Goal: Find specific page/section: Find specific page/section

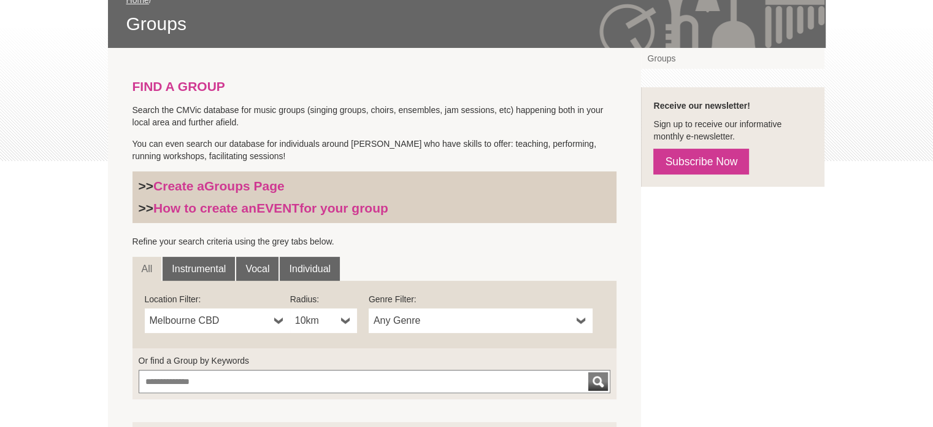
scroll to position [245, 0]
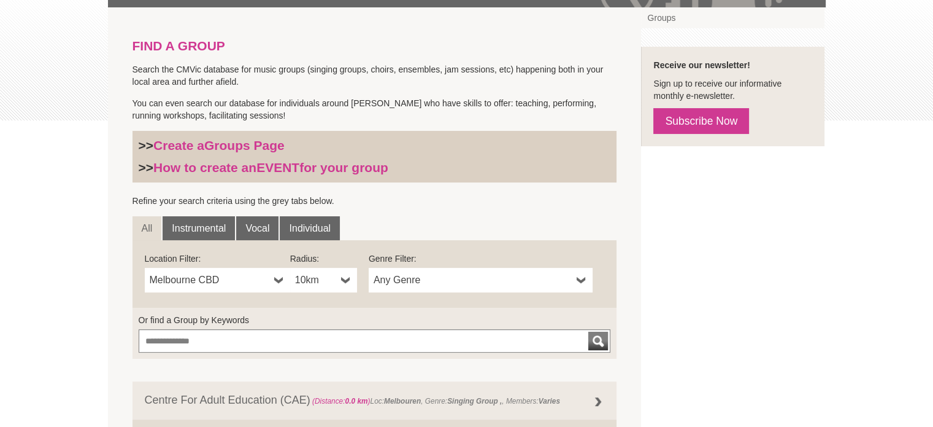
click at [277, 278] on b at bounding box center [279, 280] width 10 height 25
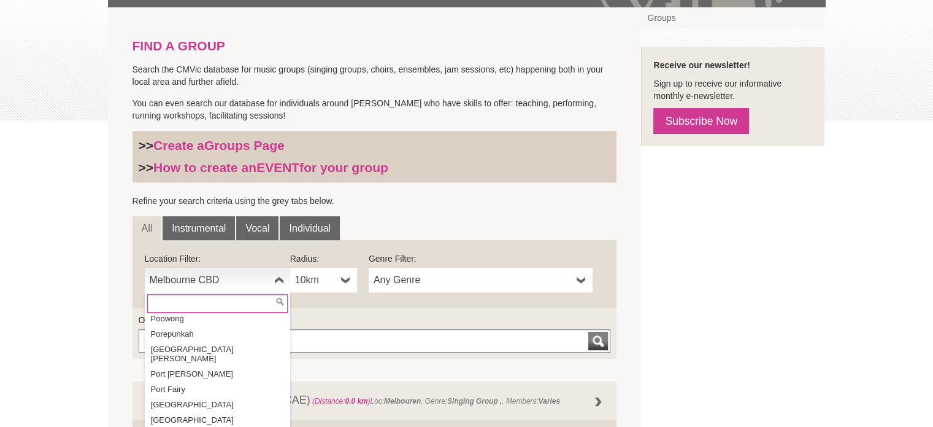
scroll to position [18561, 0]
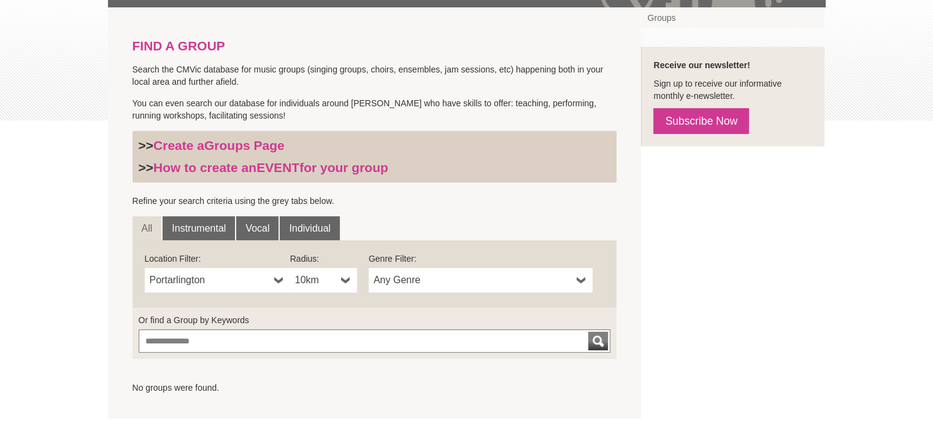
click at [582, 277] on b at bounding box center [582, 280] width 10 height 25
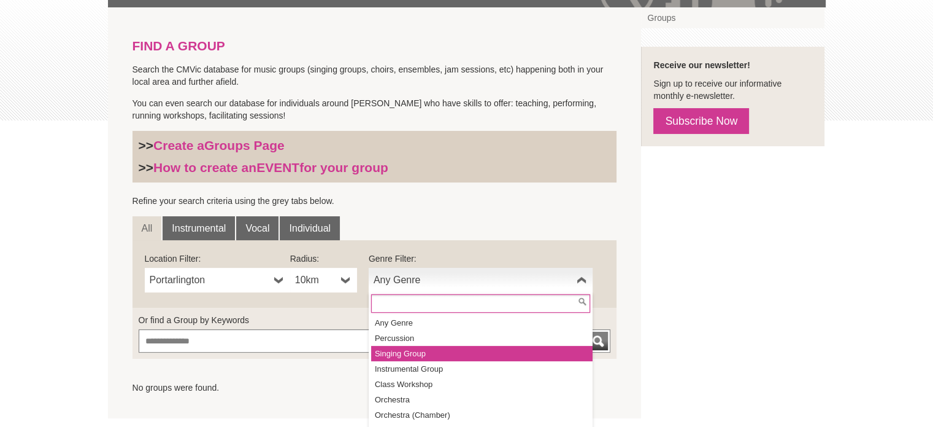
click at [494, 355] on li "Singing Group" at bounding box center [482, 353] width 222 height 15
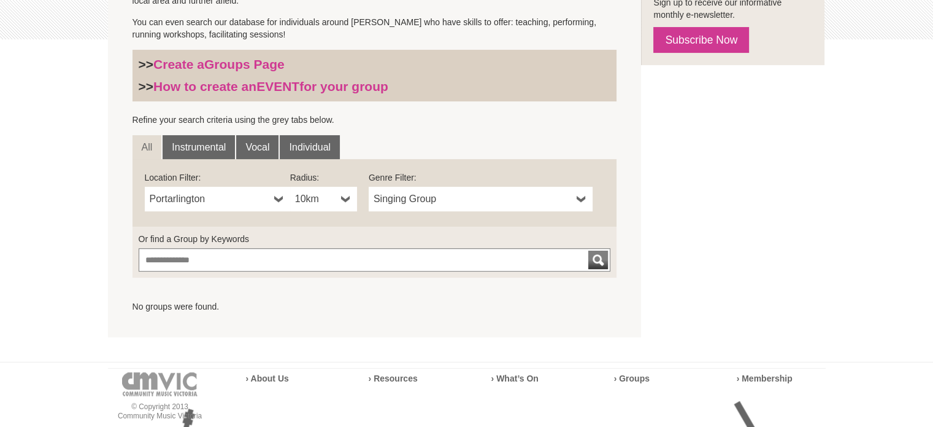
scroll to position [384, 0]
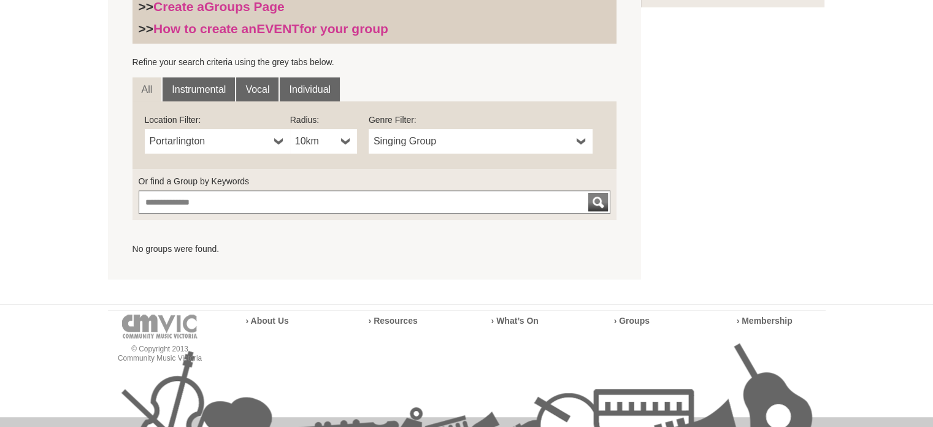
click at [275, 137] on b at bounding box center [279, 141] width 10 height 25
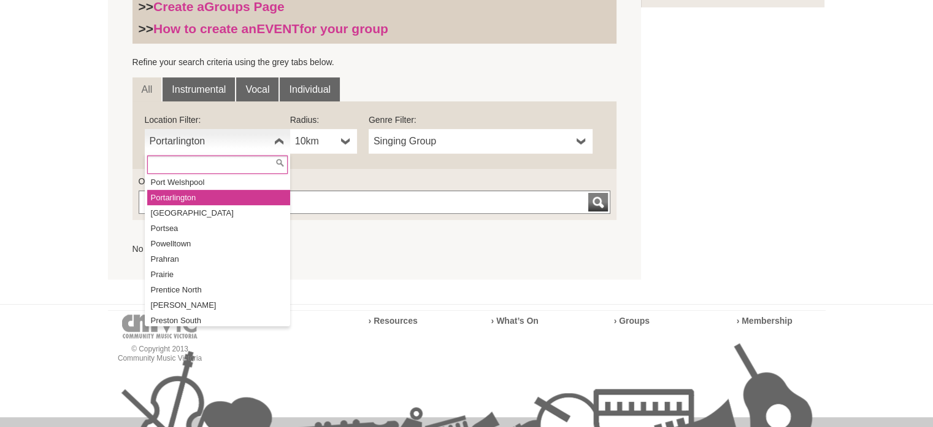
scroll to position [18757, 0]
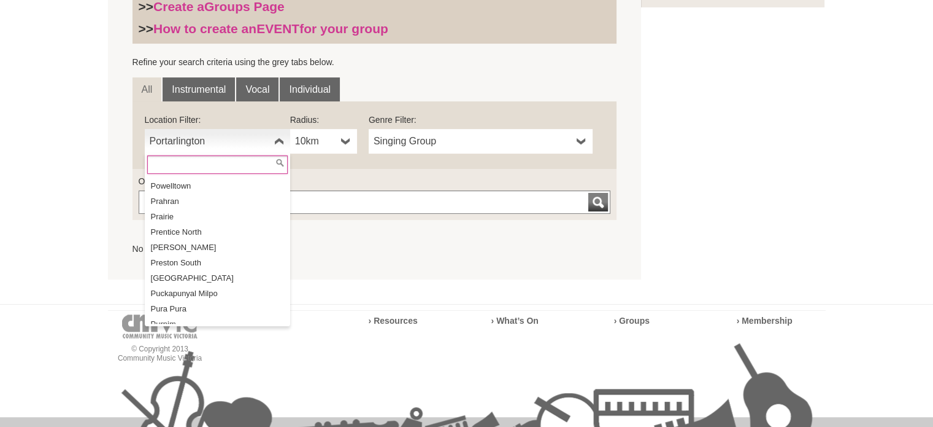
click at [209, 408] on li "Queenscliff" at bounding box center [218, 415] width 143 height 15
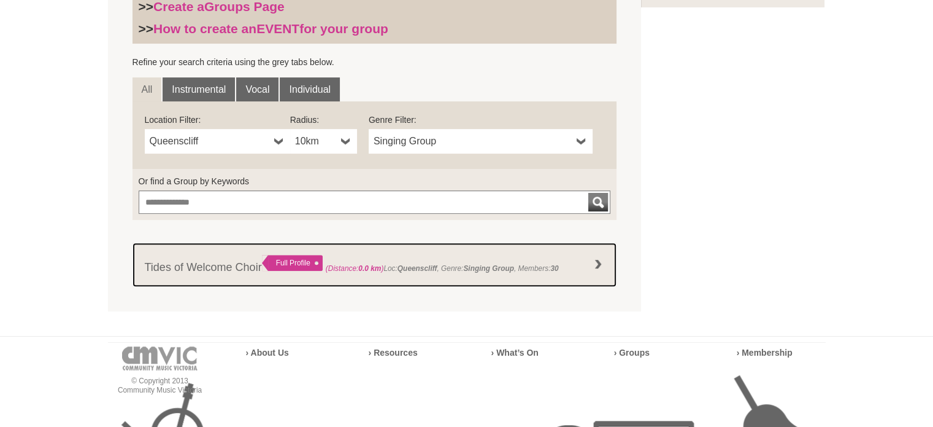
click at [209, 267] on link "Tides of Welcome Choir Full Profile (Distance: 0.0 km ) Loc: Queenscliff , Genr…" at bounding box center [375, 264] width 485 height 44
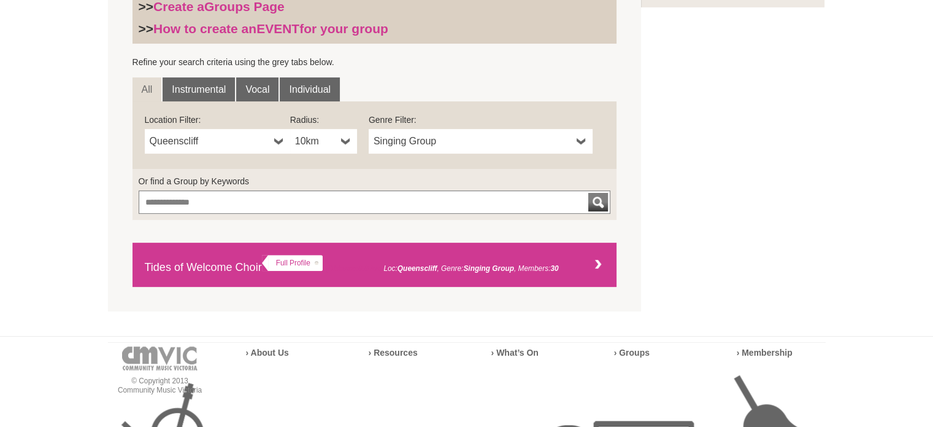
click at [209, 268] on link "Tides of Welcome Choir Full Profile (Distance: 0.0 km ) Loc: Queenscliff , Genr…" at bounding box center [375, 264] width 485 height 44
